Goal: Complete application form: Complete application form

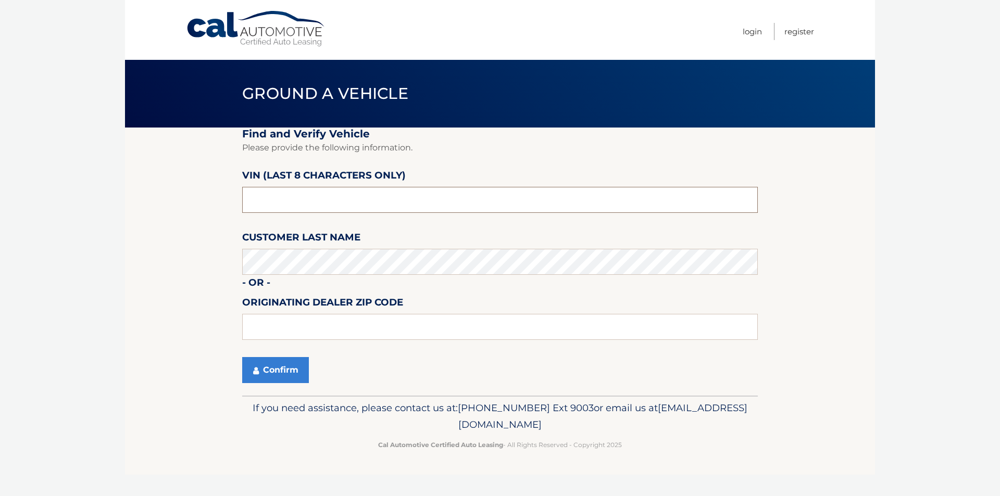
click at [310, 200] on input "text" at bounding box center [500, 200] width 516 height 26
type input "nc194676"
drag, startPoint x: 283, startPoint y: 361, endPoint x: 292, endPoint y: 357, distance: 10.3
click at [285, 360] on button "Confirm" at bounding box center [275, 370] width 67 height 26
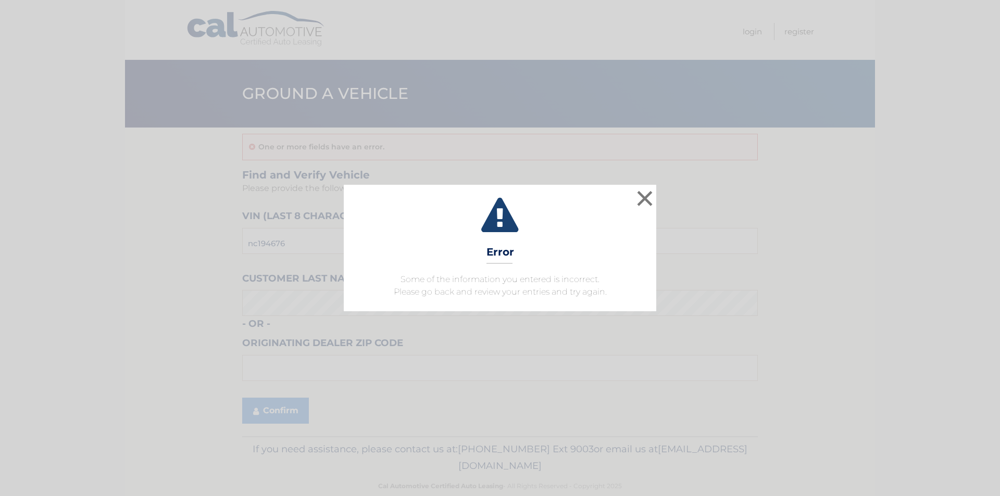
click at [271, 368] on div "× Error Some of the information you entered is incorrect. Please go back and re…" at bounding box center [500, 248] width 1000 height 496
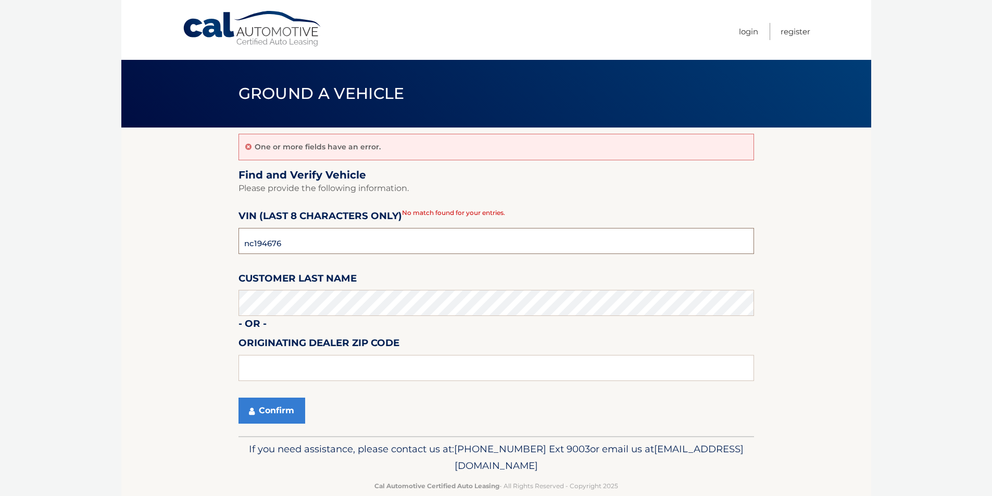
click at [308, 249] on input "nc194676" at bounding box center [497, 241] width 516 height 26
click at [268, 411] on button "Confirm" at bounding box center [272, 411] width 67 height 26
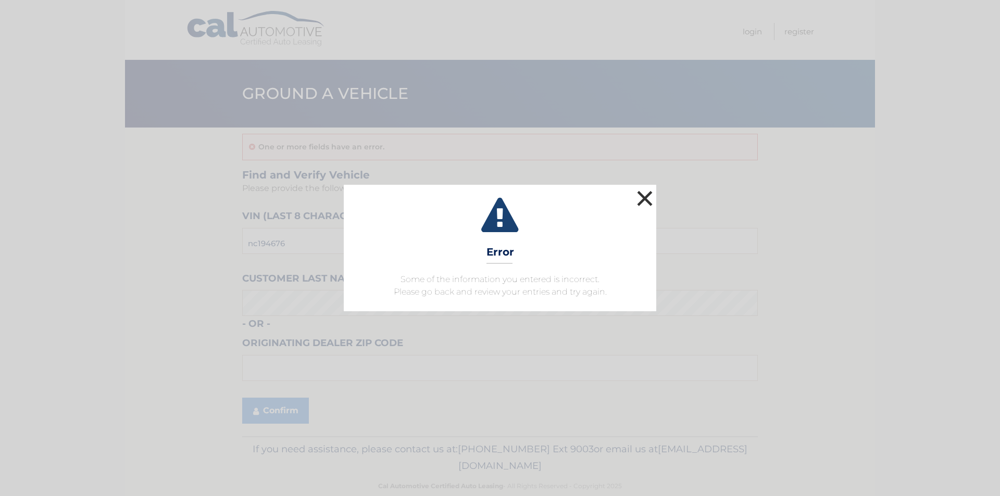
click at [640, 192] on button "×" at bounding box center [644, 198] width 21 height 21
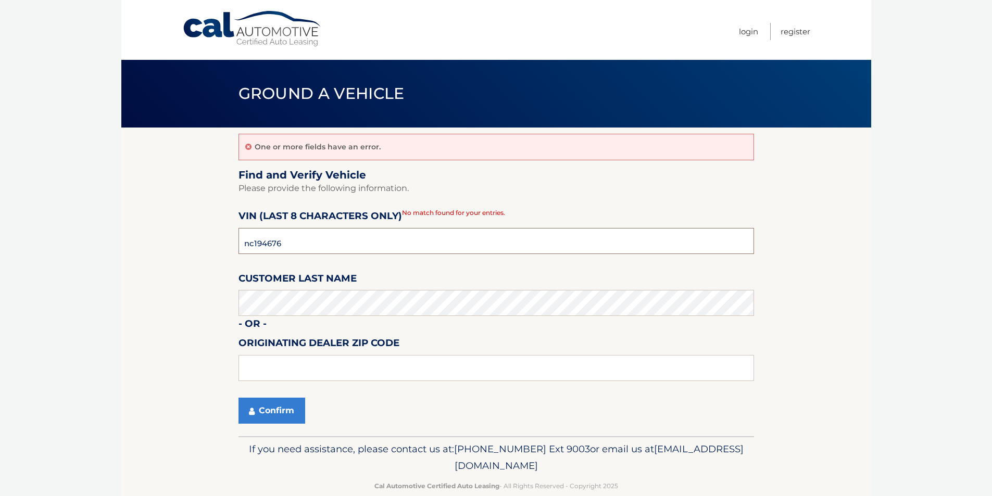
drag, startPoint x: 214, startPoint y: 240, endPoint x: 0, endPoint y: 230, distance: 214.3
click at [153, 239] on section "One or more fields have an error. Find and Verify Vehicle Please provide the fo…" at bounding box center [496, 282] width 750 height 309
type input "NC194676"
click at [177, 300] on section "One or more fields have an error. Find and Verify Vehicle Please provide the fo…" at bounding box center [496, 282] width 750 height 309
click at [239, 398] on button "Confirm" at bounding box center [272, 411] width 67 height 26
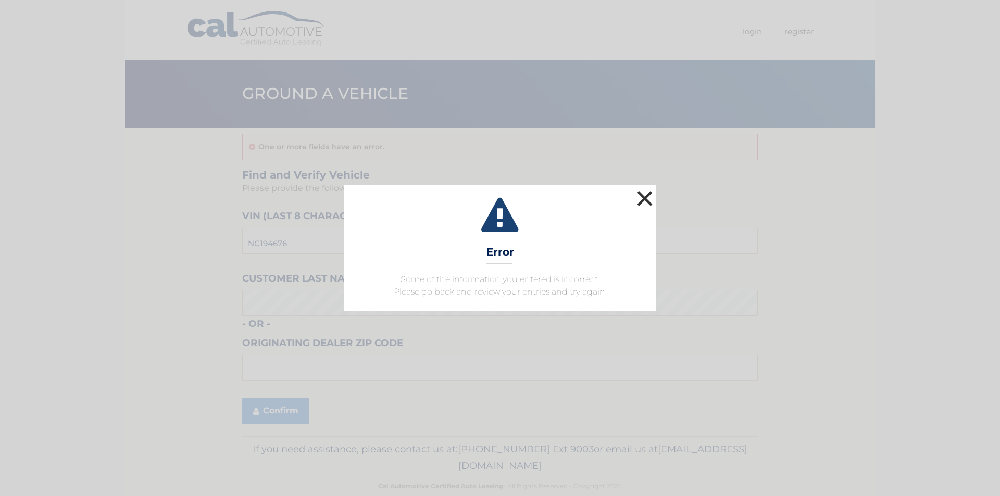
click at [638, 197] on button "×" at bounding box center [644, 198] width 21 height 21
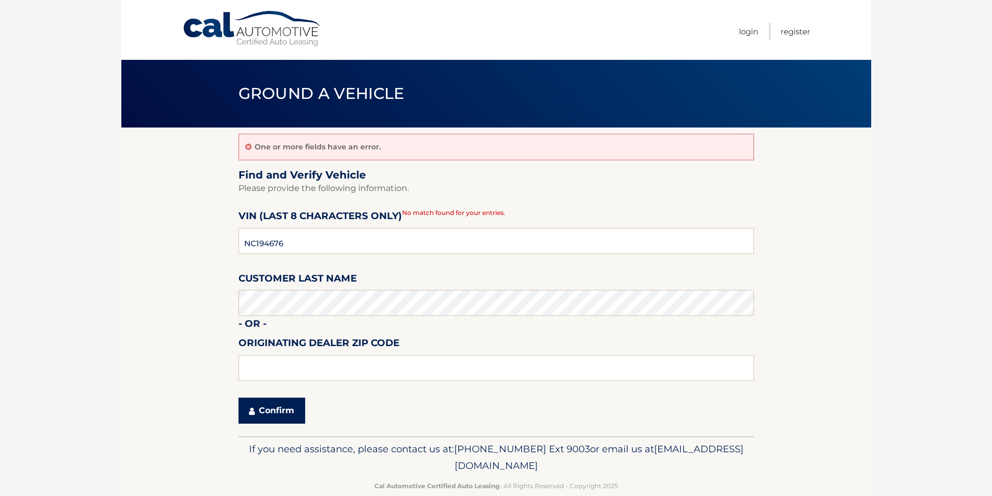
click at [281, 408] on button "Confirm" at bounding box center [272, 411] width 67 height 26
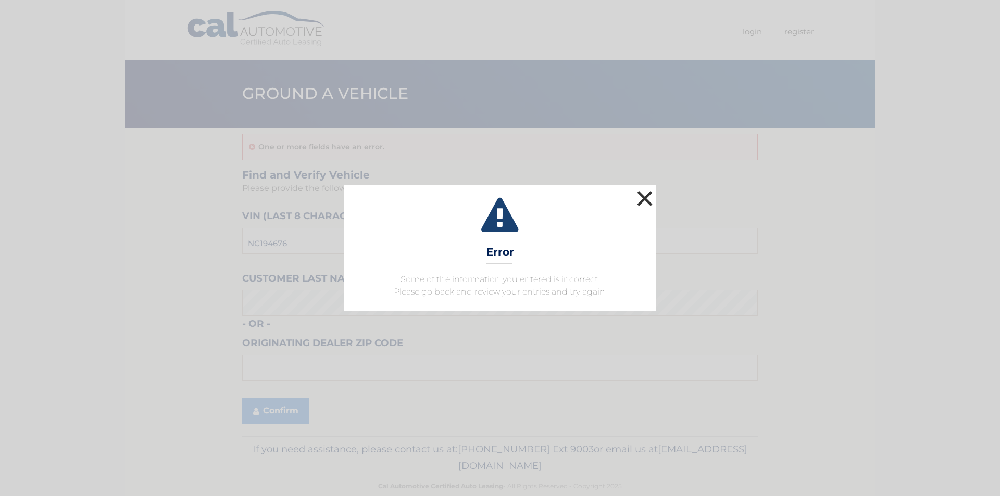
click at [645, 198] on button "×" at bounding box center [644, 198] width 21 height 21
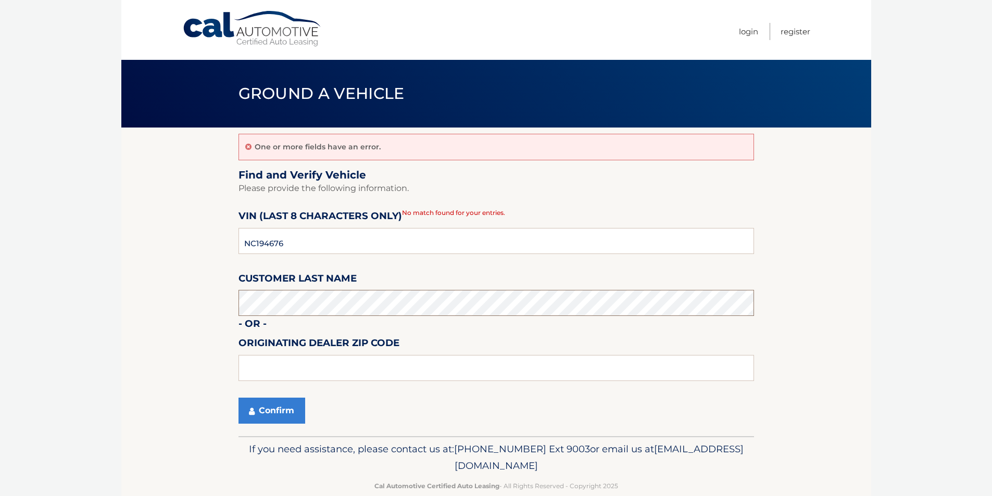
click at [134, 289] on section "One or more fields have an error. Find and Verify Vehicle Please provide the fo…" at bounding box center [496, 282] width 750 height 309
click at [239, 398] on button "Confirm" at bounding box center [272, 411] width 67 height 26
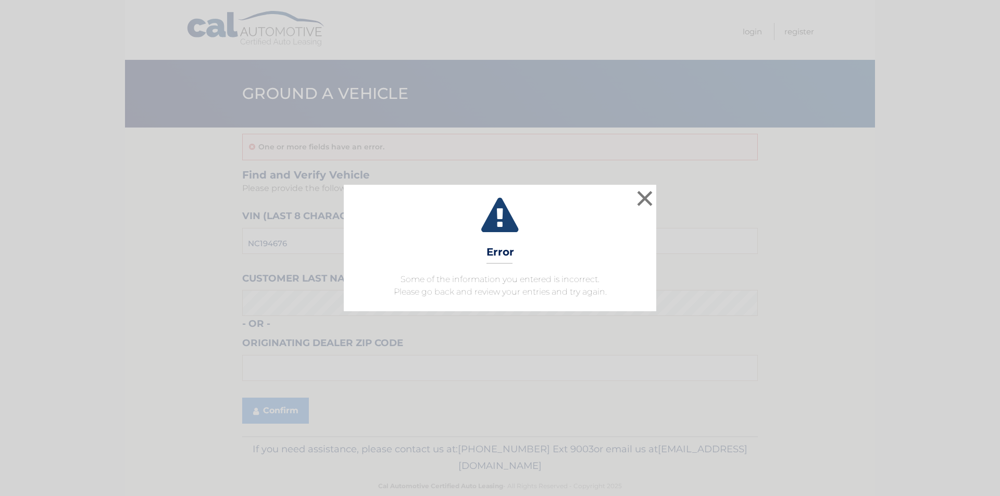
click at [632, 192] on div "× Error Some of the information you entered is incorrect. Please go back and re…" at bounding box center [500, 248] width 312 height 126
drag, startPoint x: 646, startPoint y: 194, endPoint x: 484, endPoint y: 271, distance: 179.1
click at [646, 196] on button "×" at bounding box center [644, 198] width 21 height 21
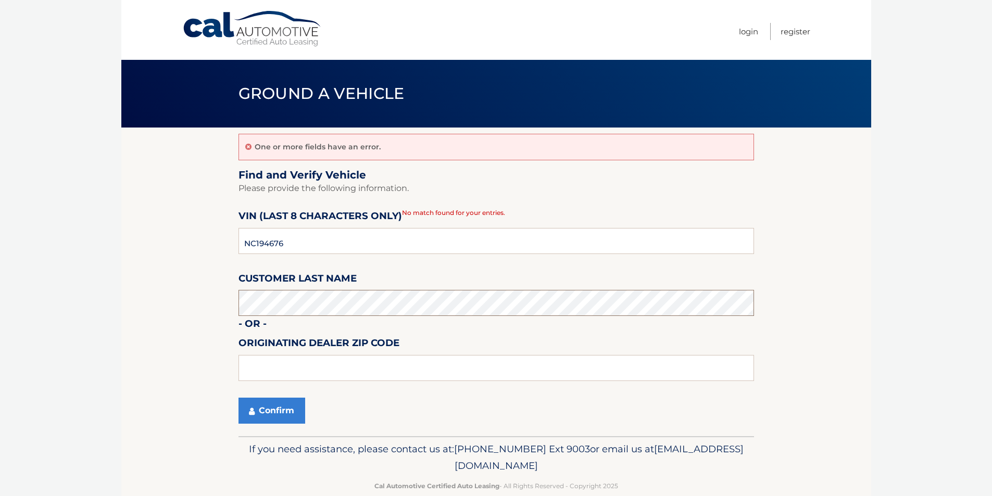
click at [208, 307] on section "One or more fields have an error. Find and Verify Vehicle Please provide the fo…" at bounding box center [496, 282] width 750 height 309
click at [239, 398] on button "Confirm" at bounding box center [272, 411] width 67 height 26
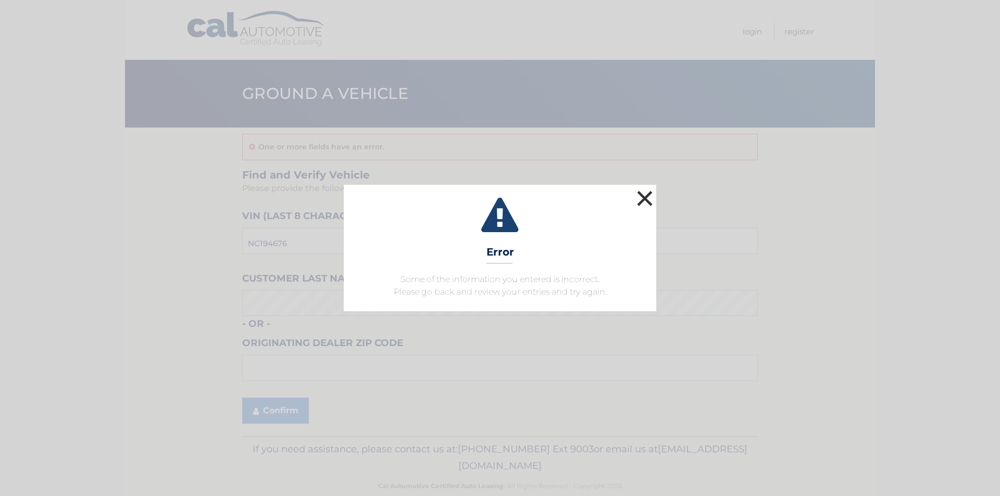
click at [636, 196] on button "×" at bounding box center [644, 198] width 21 height 21
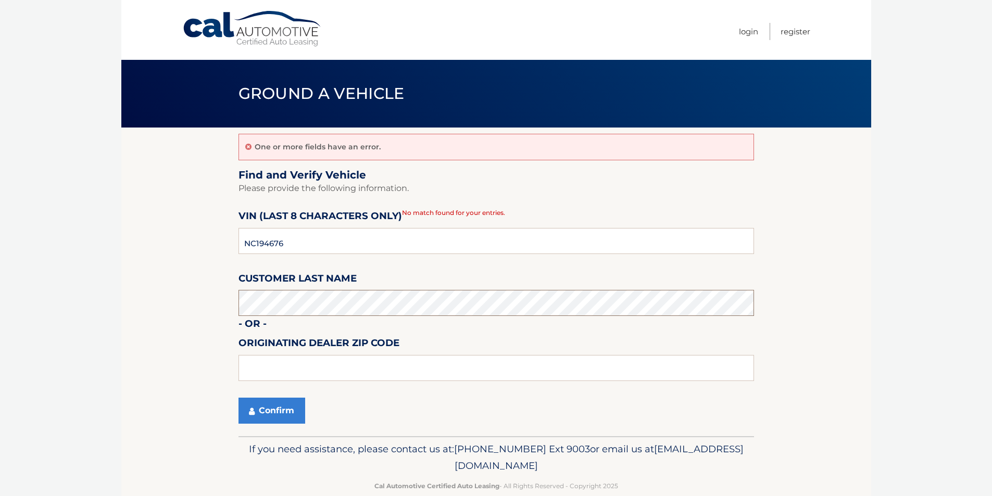
click at [176, 299] on section "One or more fields have an error. Find and Verify Vehicle Please provide the fo…" at bounding box center [496, 282] width 750 height 309
click at [239, 398] on button "Confirm" at bounding box center [272, 411] width 67 height 26
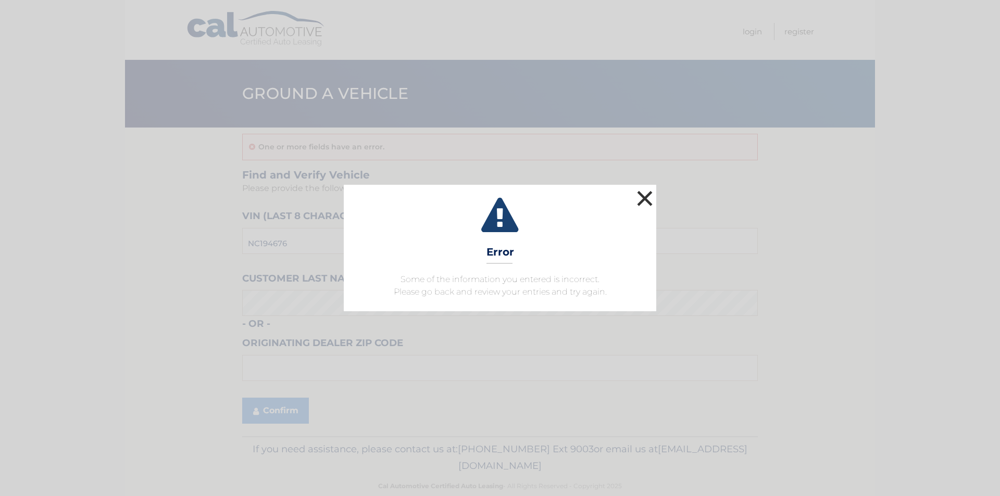
drag, startPoint x: 646, startPoint y: 197, endPoint x: 413, endPoint y: 244, distance: 236.9
click at [645, 197] on button "×" at bounding box center [644, 198] width 21 height 21
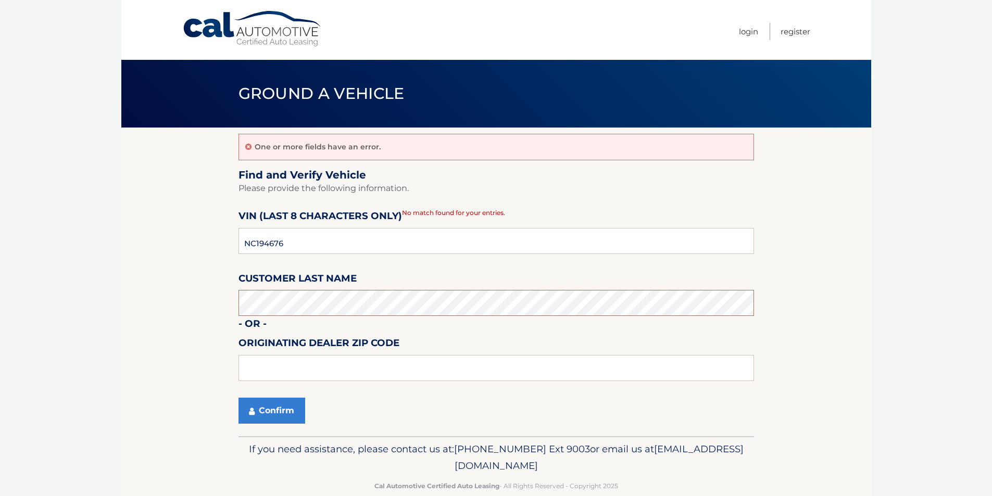
click at [176, 307] on section "One or more fields have an error. Find and Verify Vehicle Please provide the fo…" at bounding box center [496, 282] width 750 height 309
click at [239, 398] on button "Confirm" at bounding box center [272, 411] width 67 height 26
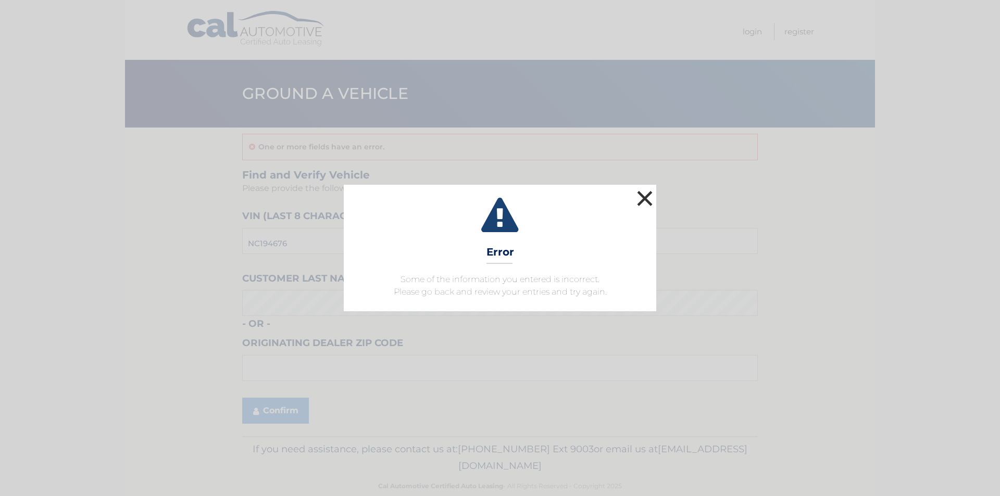
click at [643, 201] on button "×" at bounding box center [644, 198] width 21 height 21
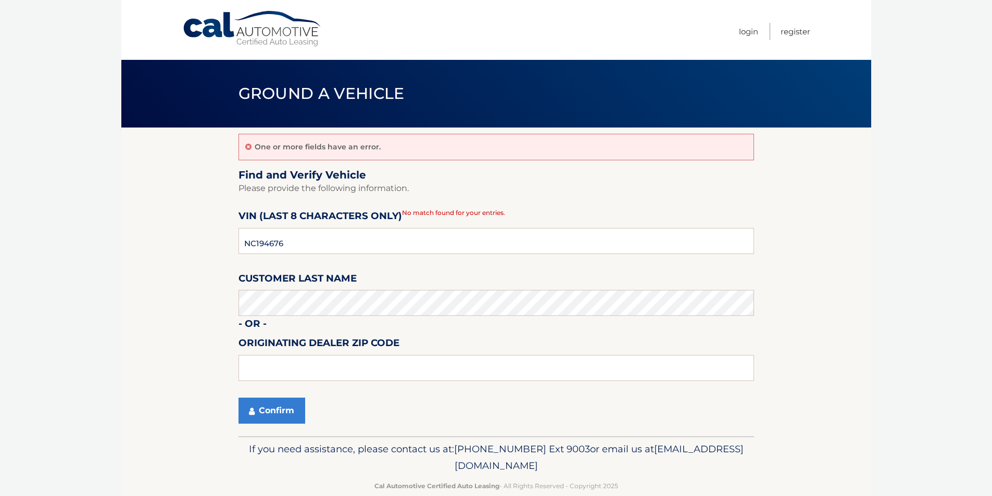
click at [286, 318] on fieldset "Find and Verify Vehicle Please provide the following information. VIN (last 8 c…" at bounding box center [497, 303] width 516 height 268
click at [239, 398] on button "Confirm" at bounding box center [272, 411] width 67 height 26
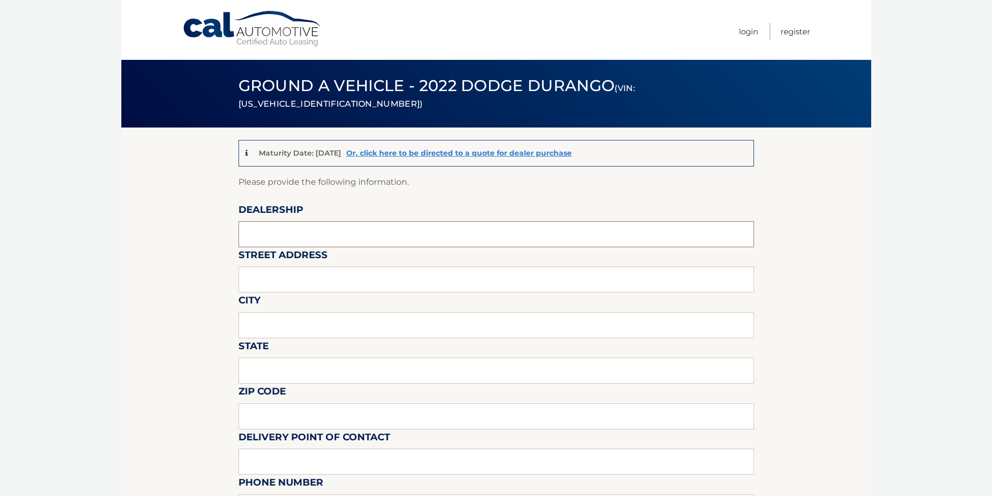
click at [281, 233] on input "text" at bounding box center [497, 234] width 516 height 26
type input "PADDOCK CHEVROLET"
click at [305, 278] on input "text" at bounding box center [497, 280] width 516 height 26
click at [280, 284] on input "text" at bounding box center [497, 280] width 516 height 26
type input "3330 DELAWARE AVE"
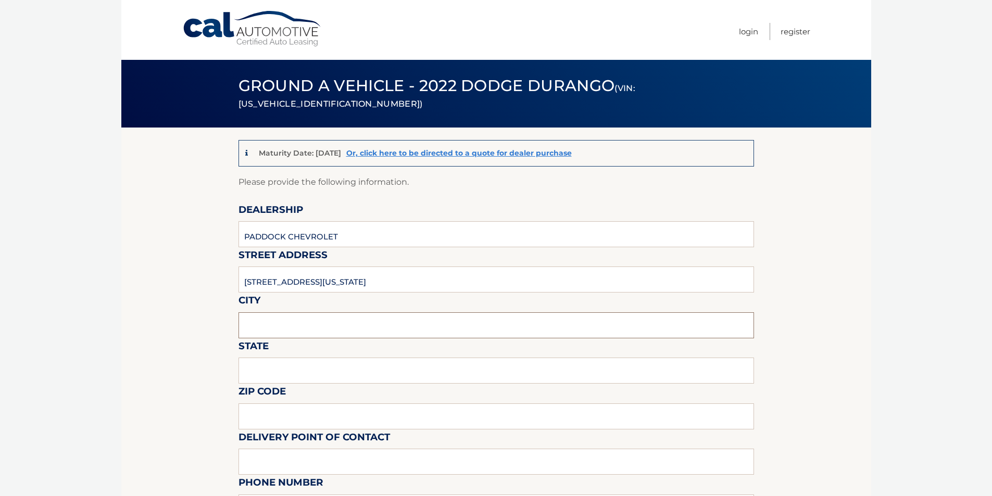
click at [303, 324] on input "text" at bounding box center [497, 325] width 516 height 26
type input "KENMORE"
click at [283, 372] on input "text" at bounding box center [497, 371] width 516 height 26
type input "NY"
type input "14051"
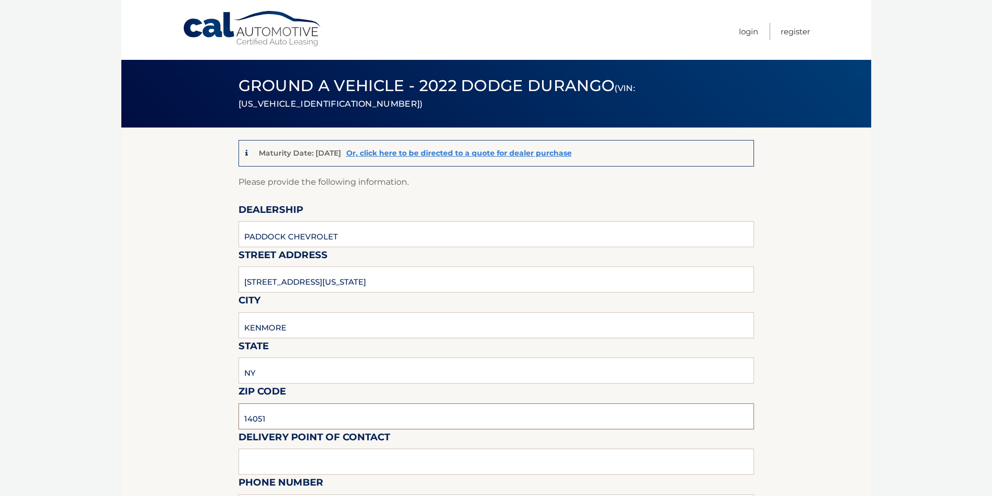
type input "Paul Galletti"
type input "7162611070"
type input "galletti@paddockchevrolet.com"
click at [108, 350] on body "Cal Automotive Menu Login Register (VIN: 1C4RDJDG6NC194676)" at bounding box center [496, 248] width 992 height 496
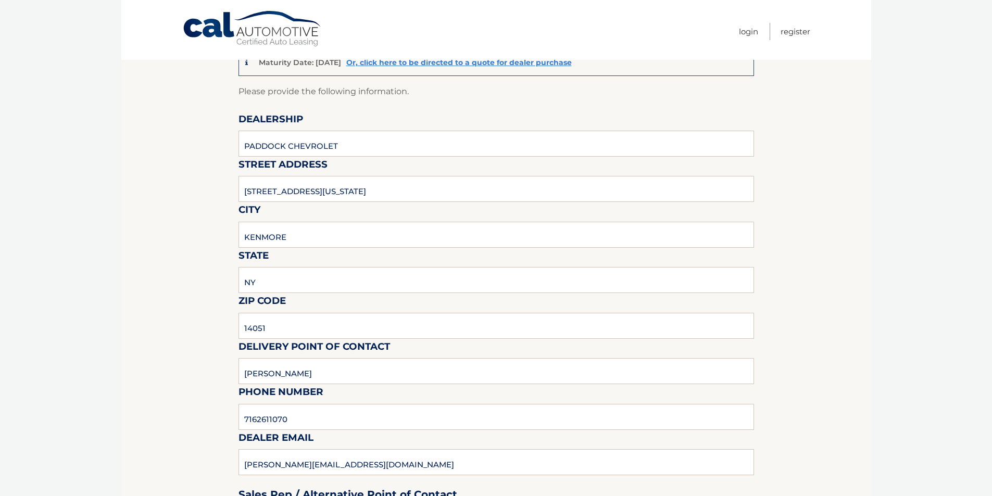
scroll to position [104, 0]
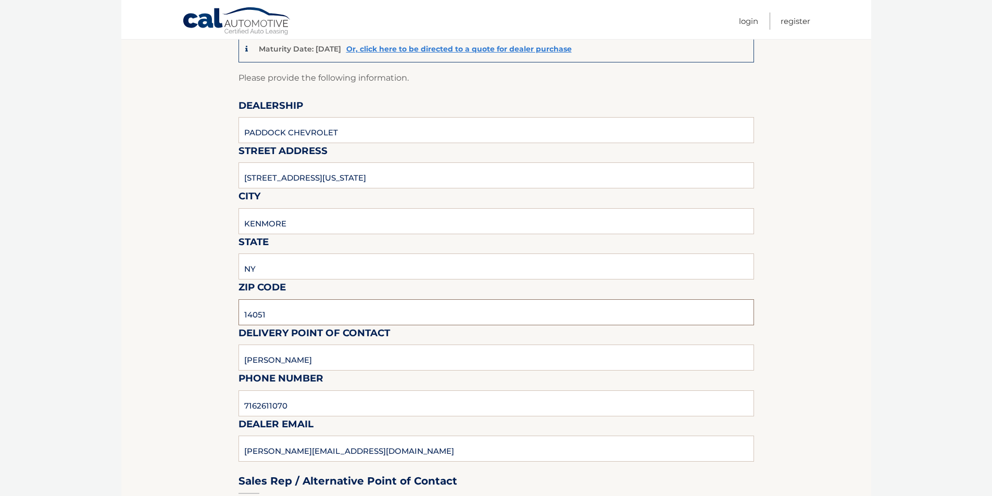
drag, startPoint x: 272, startPoint y: 319, endPoint x: 190, endPoint y: 304, distance: 84.2
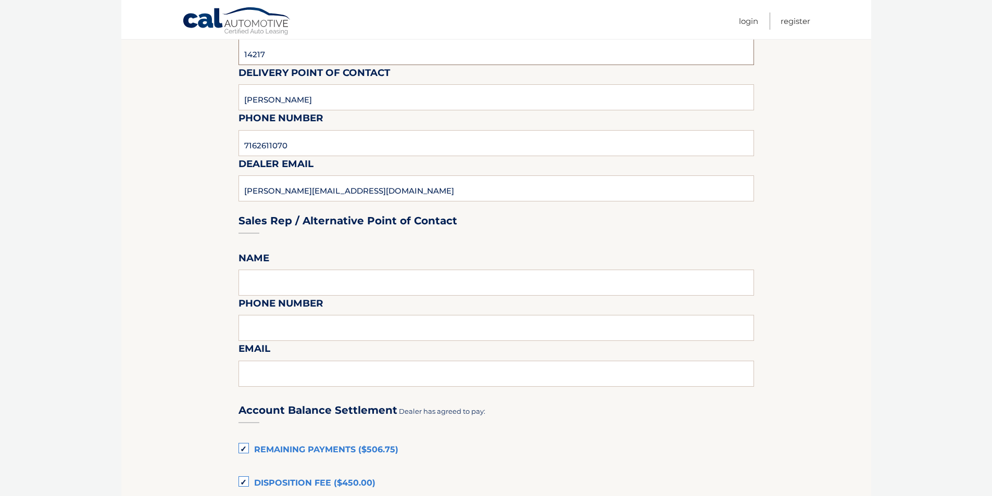
scroll to position [365, 0]
type input "14217"
click at [278, 279] on input "text" at bounding box center [497, 283] width 516 height 26
type input "SAME"
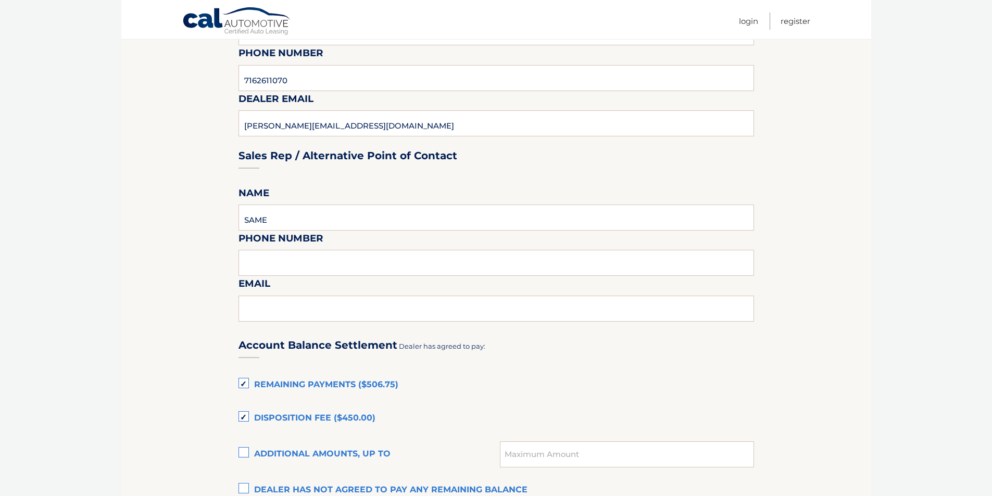
scroll to position [469, 0]
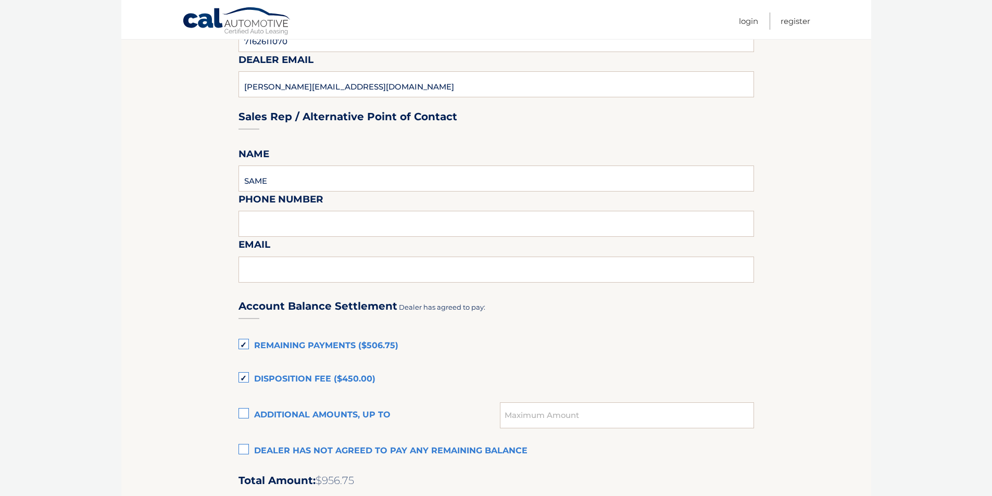
click at [245, 346] on label "Remaining Payments ($506.75)" at bounding box center [497, 346] width 516 height 21
click at [0, 0] on input "Remaining Payments ($506.75)" at bounding box center [0, 0] width 0 height 0
click at [241, 380] on label "Disposition Fee ($450.00)" at bounding box center [497, 379] width 516 height 21
click at [0, 0] on input "Disposition Fee ($450.00)" at bounding box center [0, 0] width 0 height 0
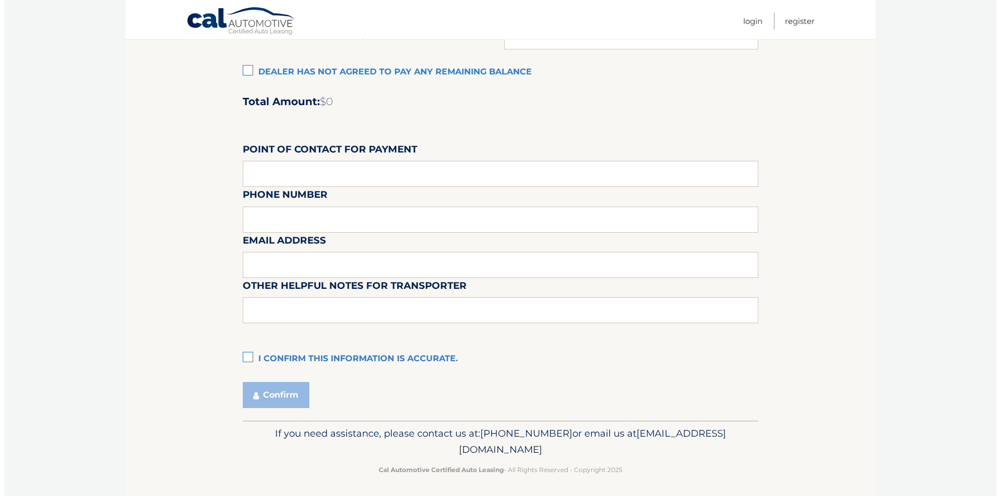
scroll to position [851, 0]
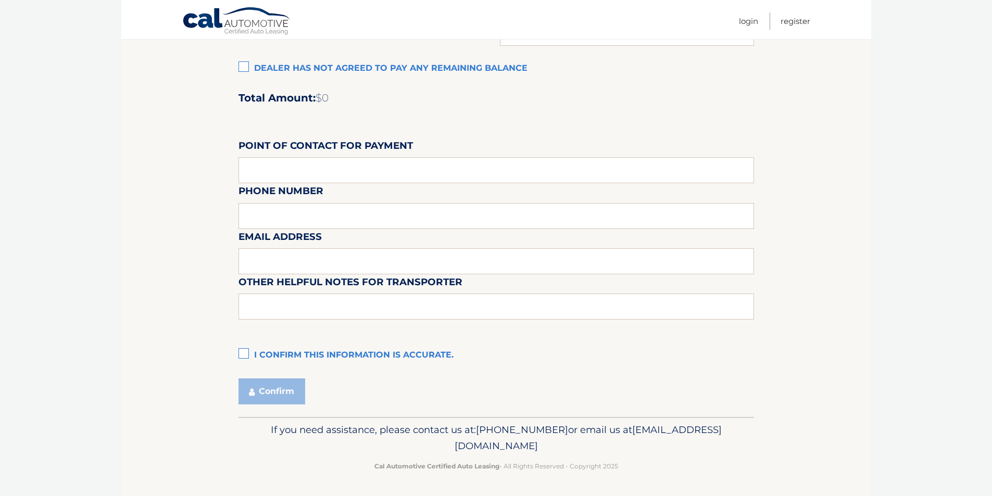
click at [241, 349] on label "I confirm this information is accurate." at bounding box center [497, 355] width 516 height 21
click at [0, 0] on input "I confirm this information is accurate." at bounding box center [0, 0] width 0 height 0
click at [277, 391] on button "Confirm" at bounding box center [272, 392] width 67 height 26
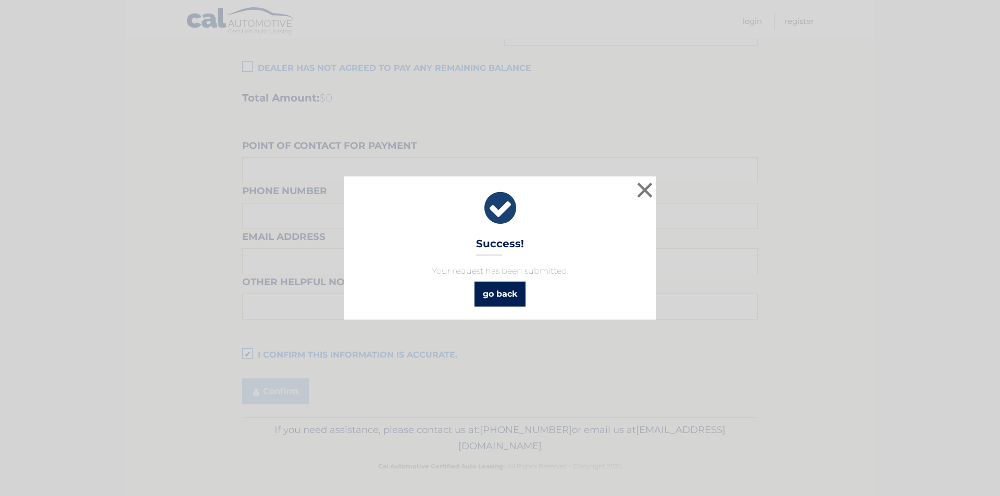
click at [498, 297] on link "go back" at bounding box center [499, 294] width 51 height 25
